Goal: Transaction & Acquisition: Purchase product/service

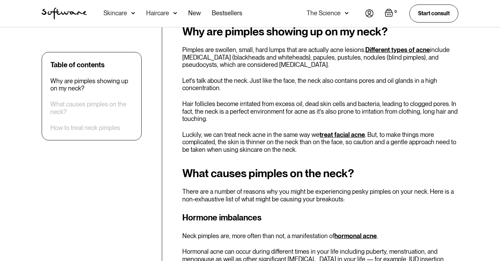
scroll to position [367, 0]
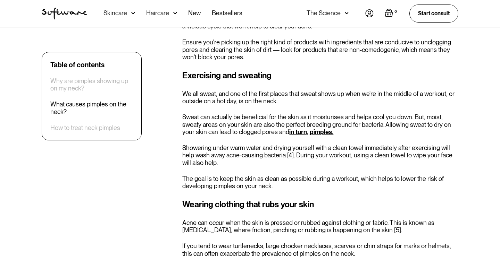
scroll to position [1175, 0]
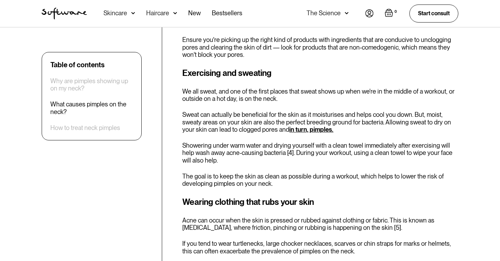
click at [124, 12] on div "Skincare" at bounding box center [115, 13] width 24 height 7
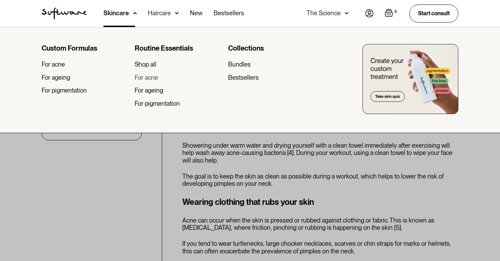
click at [146, 74] on div "For acne" at bounding box center [146, 78] width 23 height 8
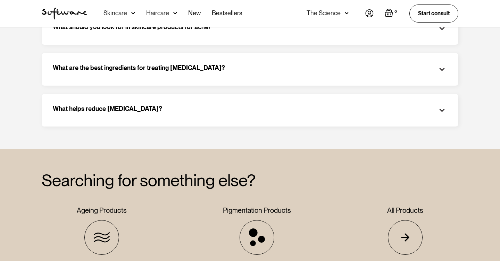
scroll to position [1370, 0]
